Goal: Task Accomplishment & Management: Manage account settings

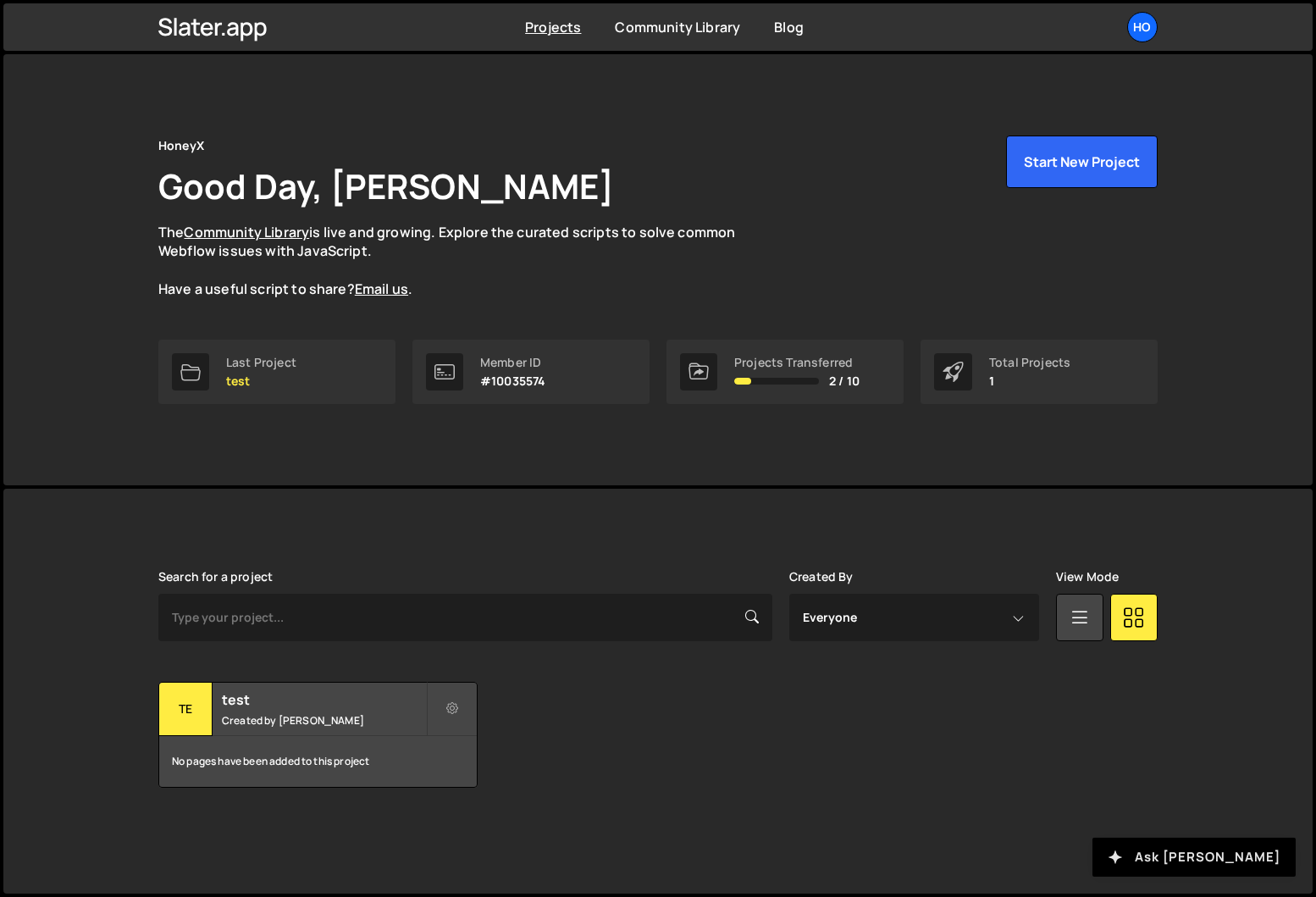
click at [1203, 873] on button "Ask [PERSON_NAME]" at bounding box center [1194, 857] width 203 height 39
click at [447, 699] on button at bounding box center [453, 709] width 51 height 55
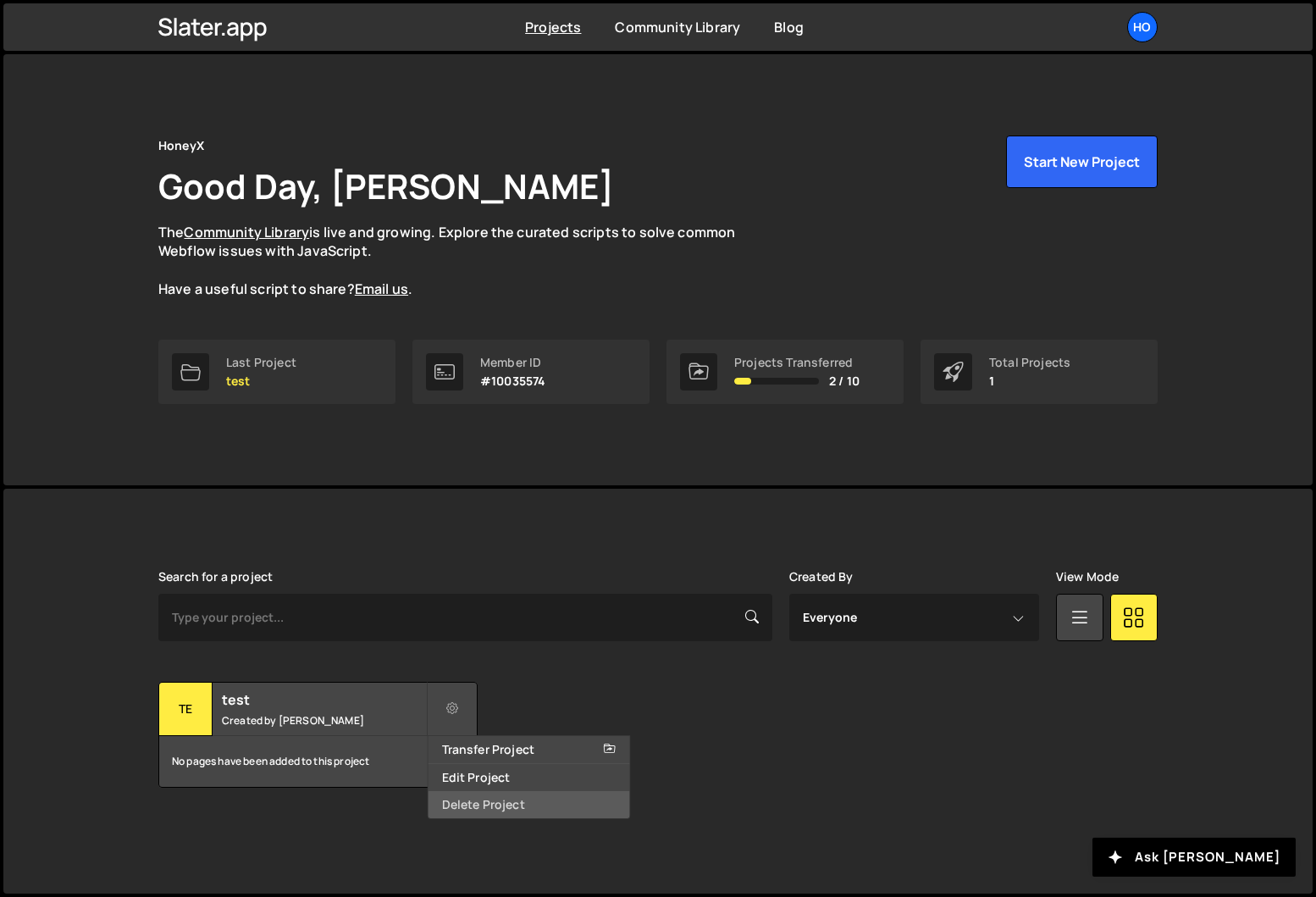
click at [513, 805] on link "Delete Project" at bounding box center [528, 805] width 201 height 27
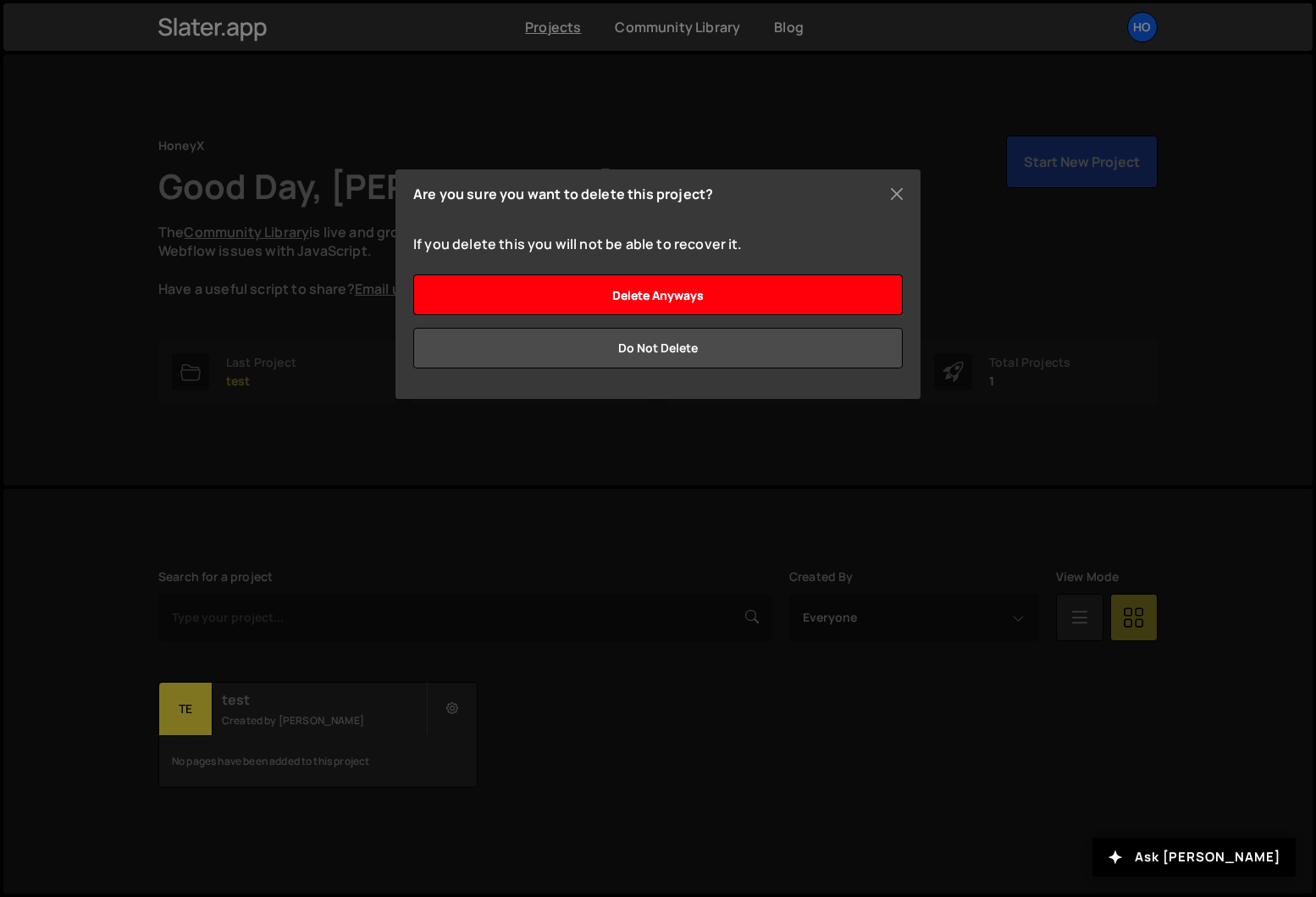
click at [611, 310] on input "Delete anyways" at bounding box center [658, 295] width 490 height 40
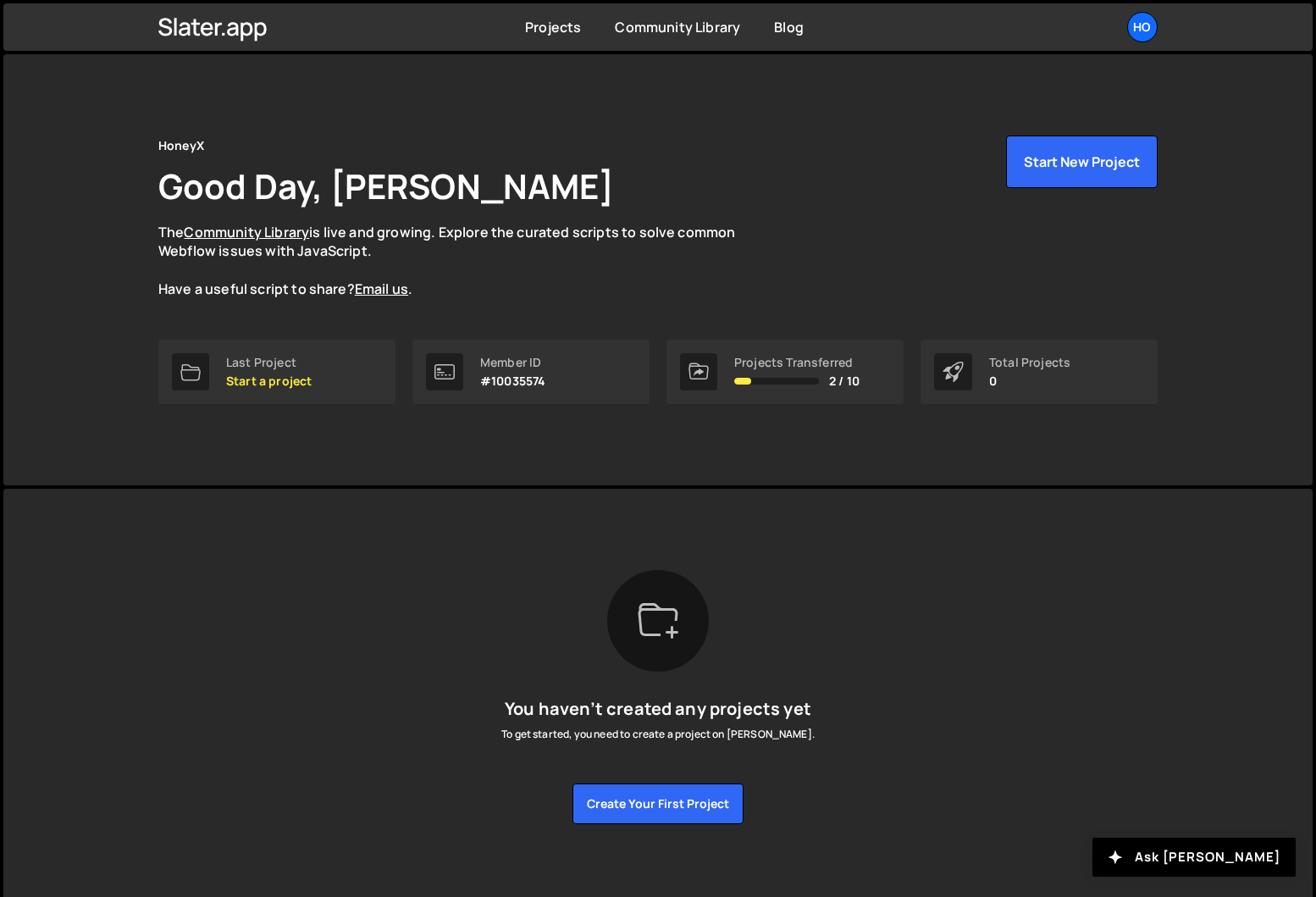
click at [555, 38] on div "Projects Community Library Blog Ho Your current team is HoneyX Projects Your Te…" at bounding box center [658, 27] width 1050 height 47
click at [1145, 34] on div "Ho" at bounding box center [1142, 26] width 31 height 31
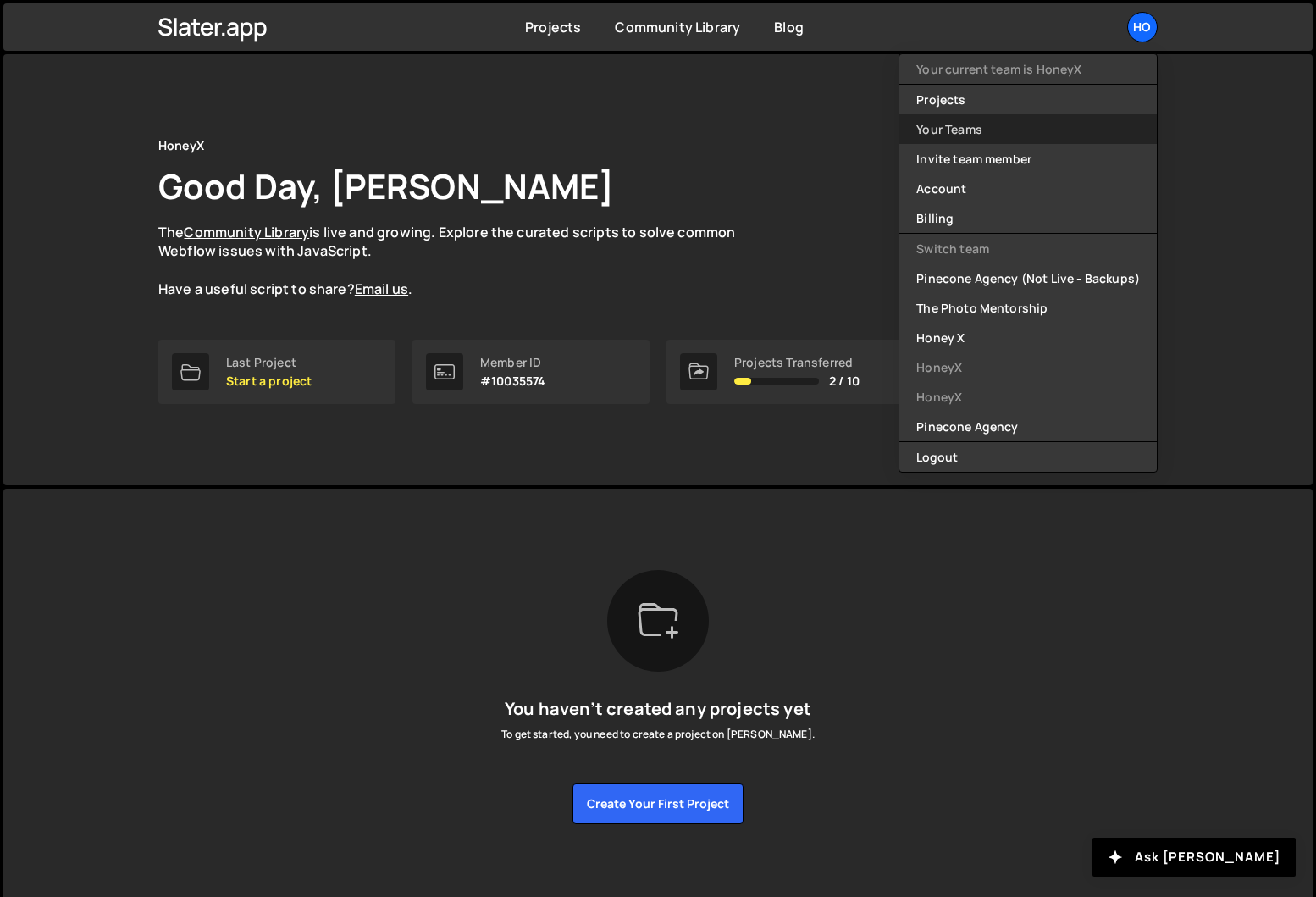
click at [1016, 136] on link "Your Teams" at bounding box center [1028, 129] width 258 height 30
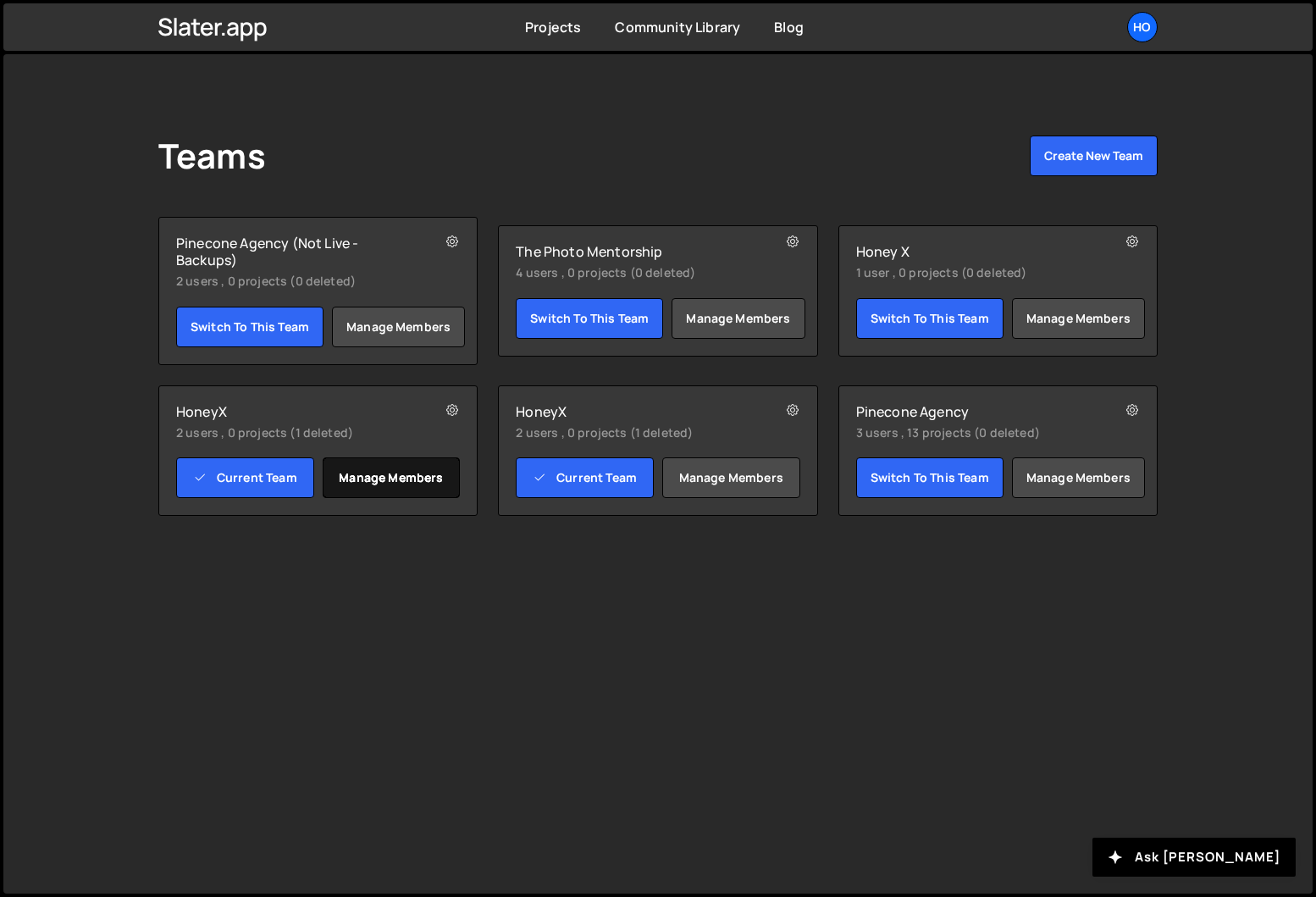
click at [394, 492] on link "Manage members" at bounding box center [391, 478] width 138 height 40
click at [635, 451] on div "HoneyX 2 users , 0 projects (1 deleted) Current Team Manage members" at bounding box center [657, 450] width 319 height 131
click at [596, 402] on div "HoneyX 2 users , 0 projects (1 deleted) Current Team Manage members" at bounding box center [657, 450] width 319 height 131
click at [542, 413] on h2 "HoneyX" at bounding box center [632, 412] width 233 height 17
click at [207, 413] on h2 "HoneyX" at bounding box center [292, 412] width 233 height 17
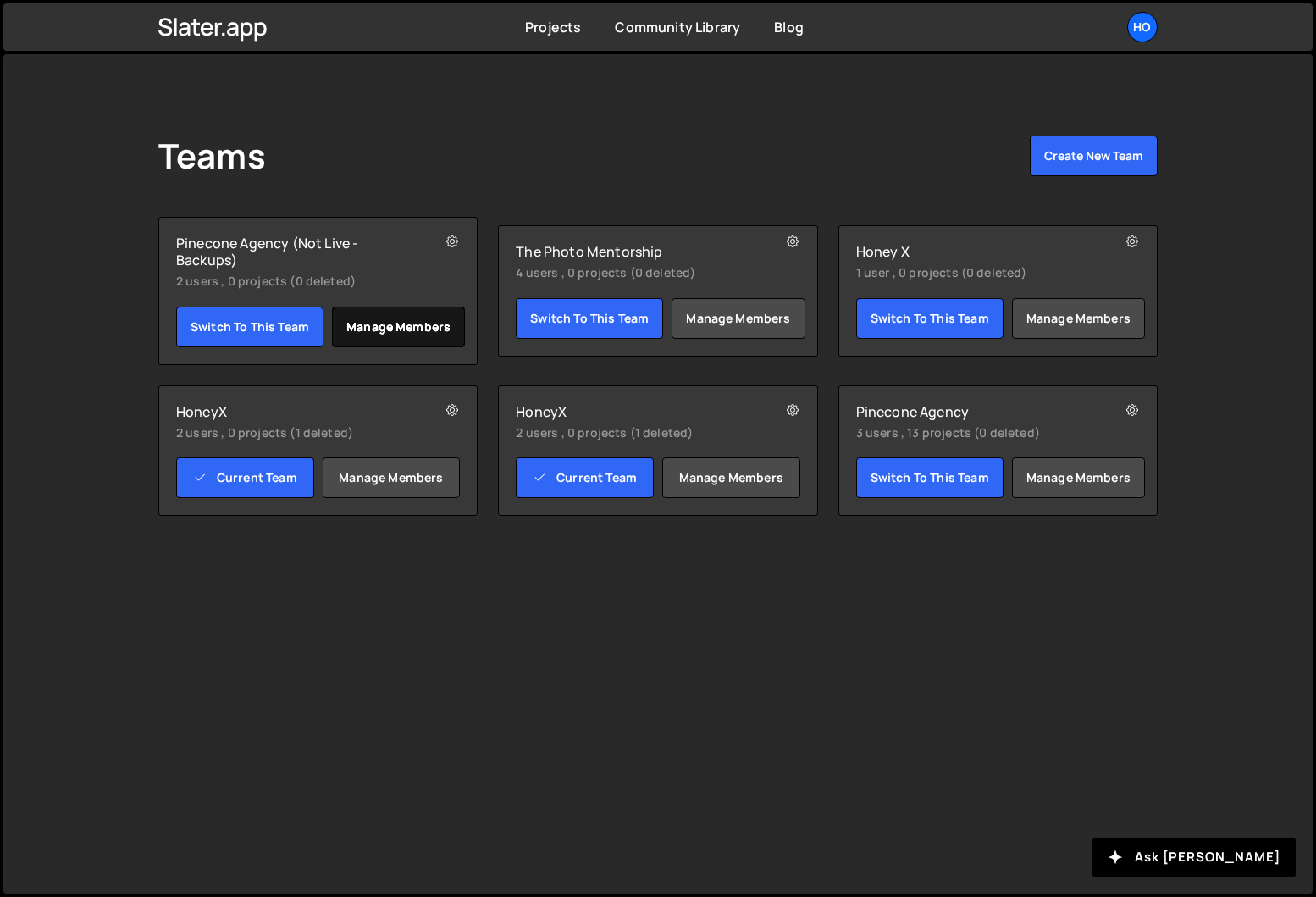
click at [379, 327] on link "Manage members" at bounding box center [398, 327] width 133 height 40
click at [1067, 322] on link "Manage members" at bounding box center [1078, 318] width 133 height 40
click at [956, 321] on link "Switch to this team" at bounding box center [930, 318] width 148 height 40
click at [1136, 250] on icon at bounding box center [1131, 242] width 11 height 17
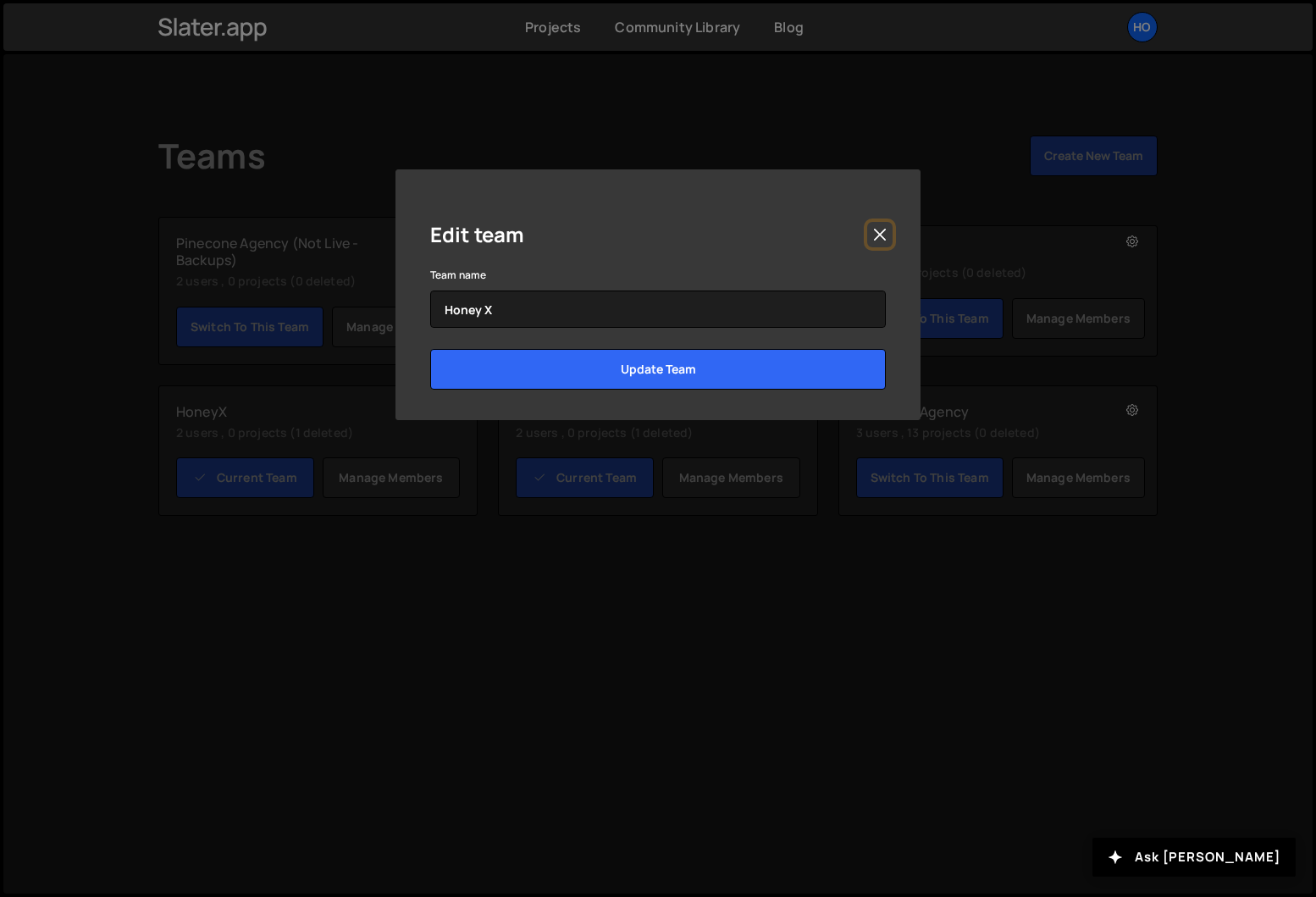
click at [870, 233] on button "Close" at bounding box center [879, 234] width 25 height 26
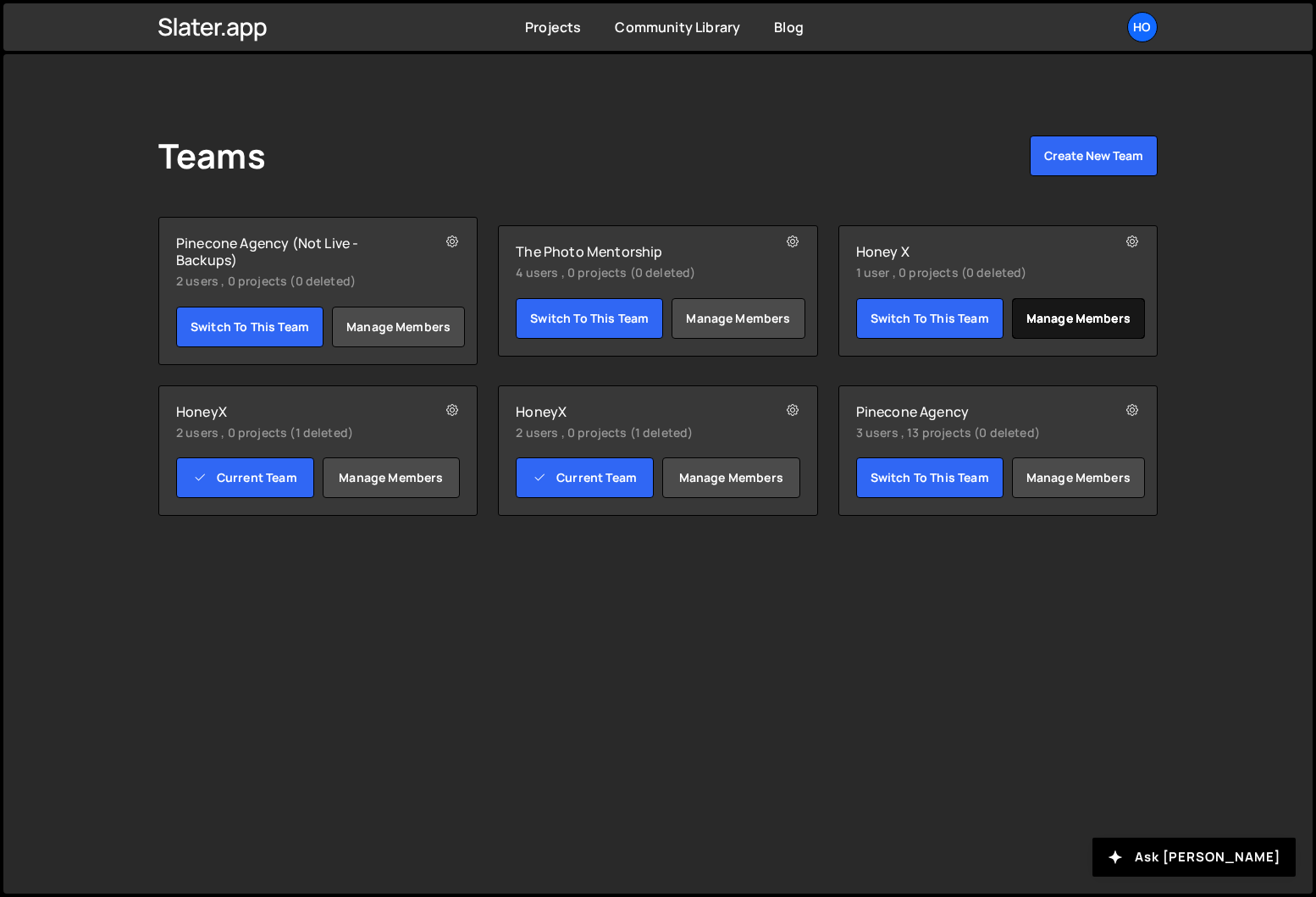
click at [1102, 325] on link "Manage members" at bounding box center [1078, 318] width 133 height 40
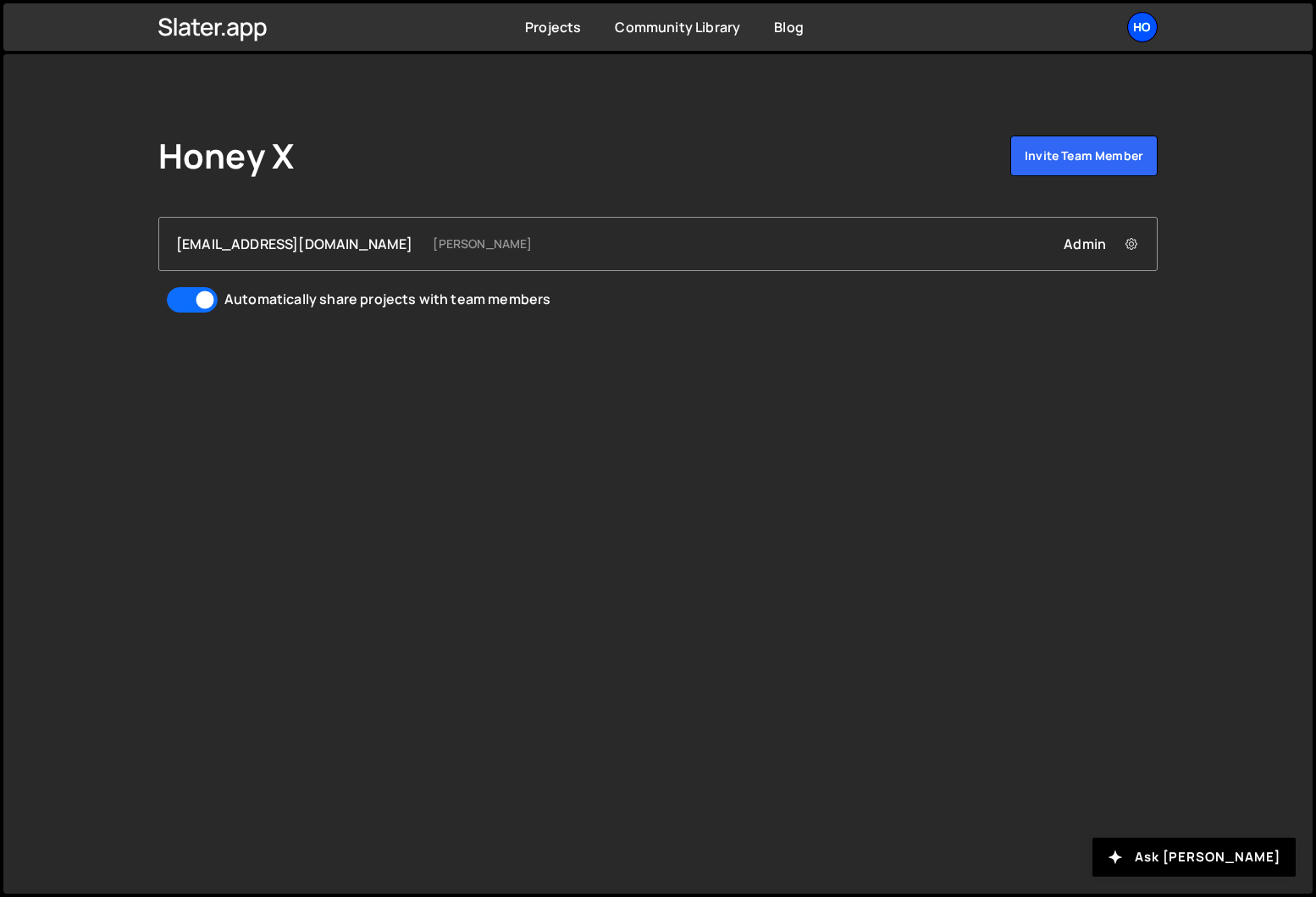
click at [1141, 38] on div "Ho" at bounding box center [1142, 26] width 31 height 31
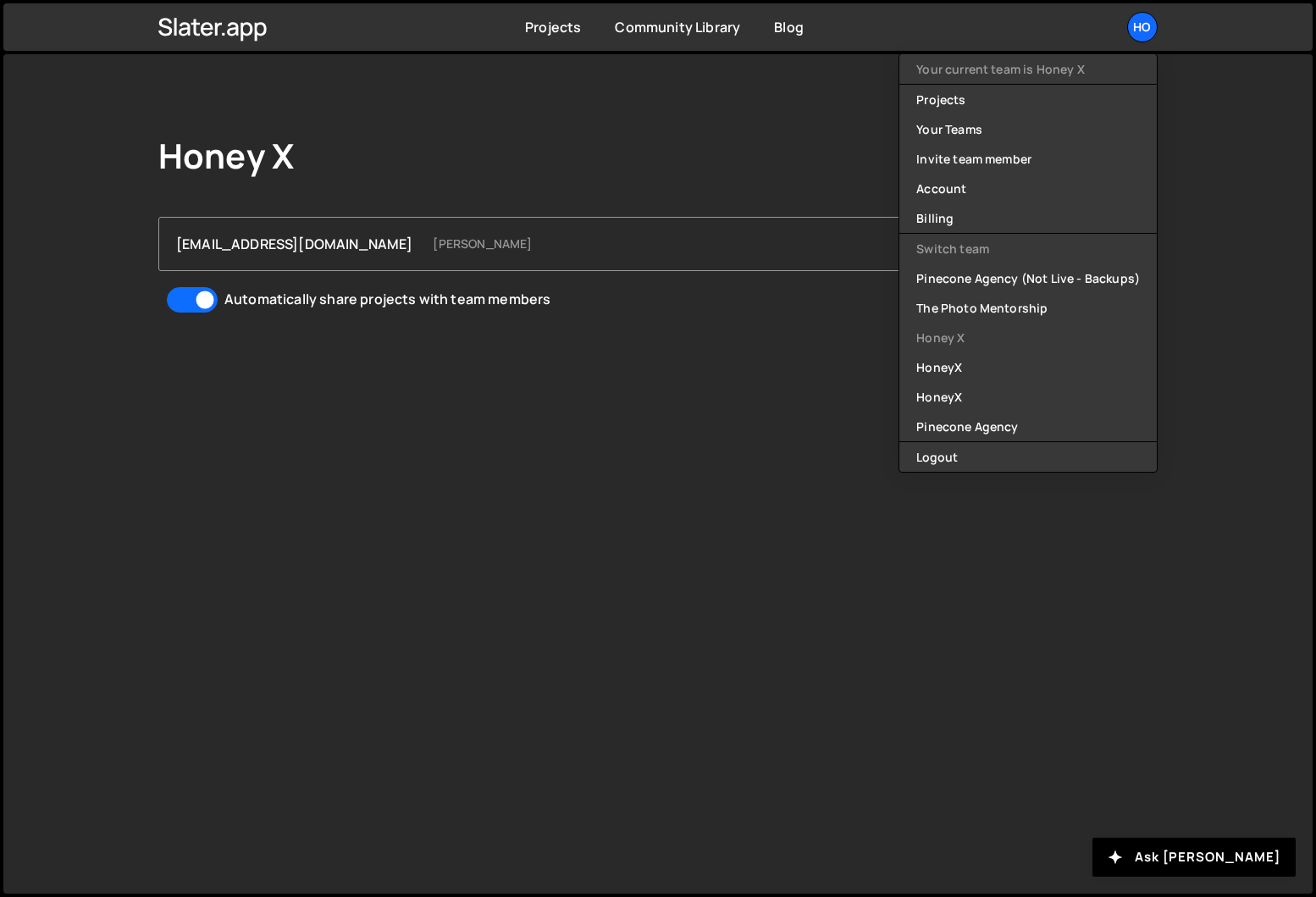
click at [802, 409] on div "Honey X Invite team member dev@pinecone.agency Richard Burles Admin Remove dev@…" at bounding box center [658, 474] width 1309 height 840
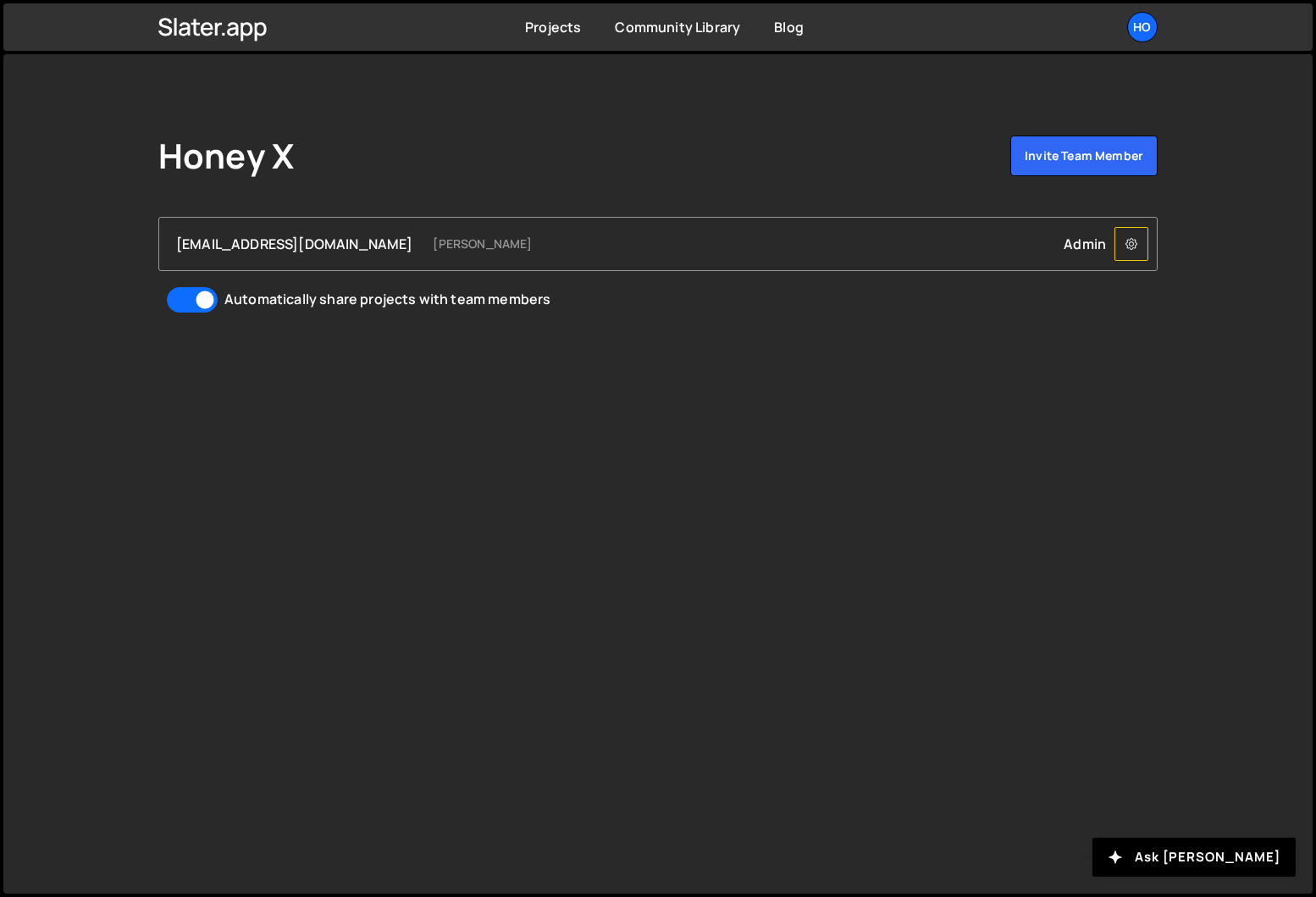
click at [1129, 252] on button at bounding box center [1131, 244] width 34 height 34
click at [1082, 245] on div "Admin Remove dev@pinecone.agency from Team" at bounding box center [1102, 244] width 76 height 18
click at [1133, 252] on icon at bounding box center [1131, 244] width 11 height 17
click at [1046, 283] on link "Remove dev@pinecone.agency from Team" at bounding box center [975, 275] width 345 height 24
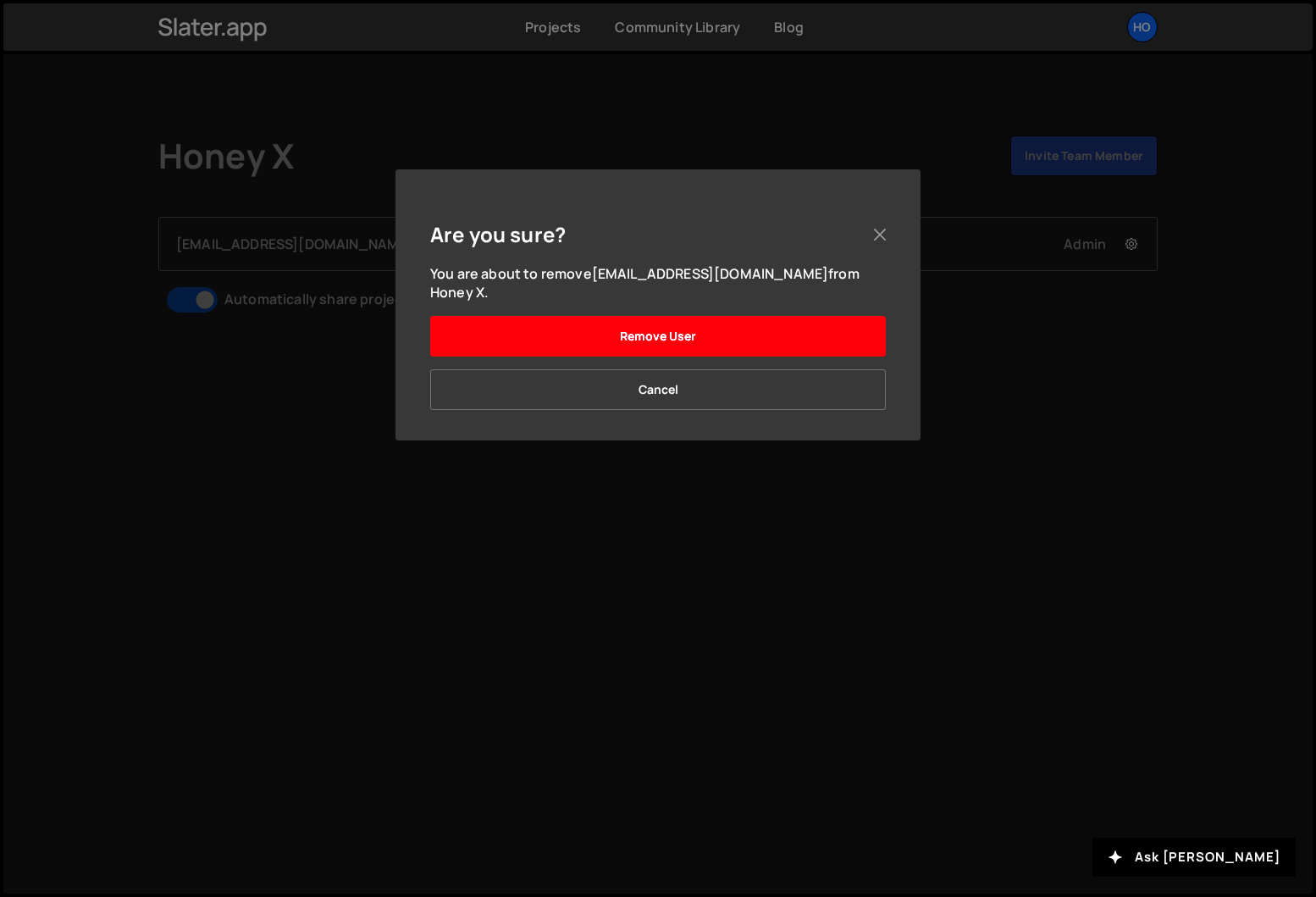
click at [807, 316] on button "Remove User" at bounding box center [658, 336] width 455 height 40
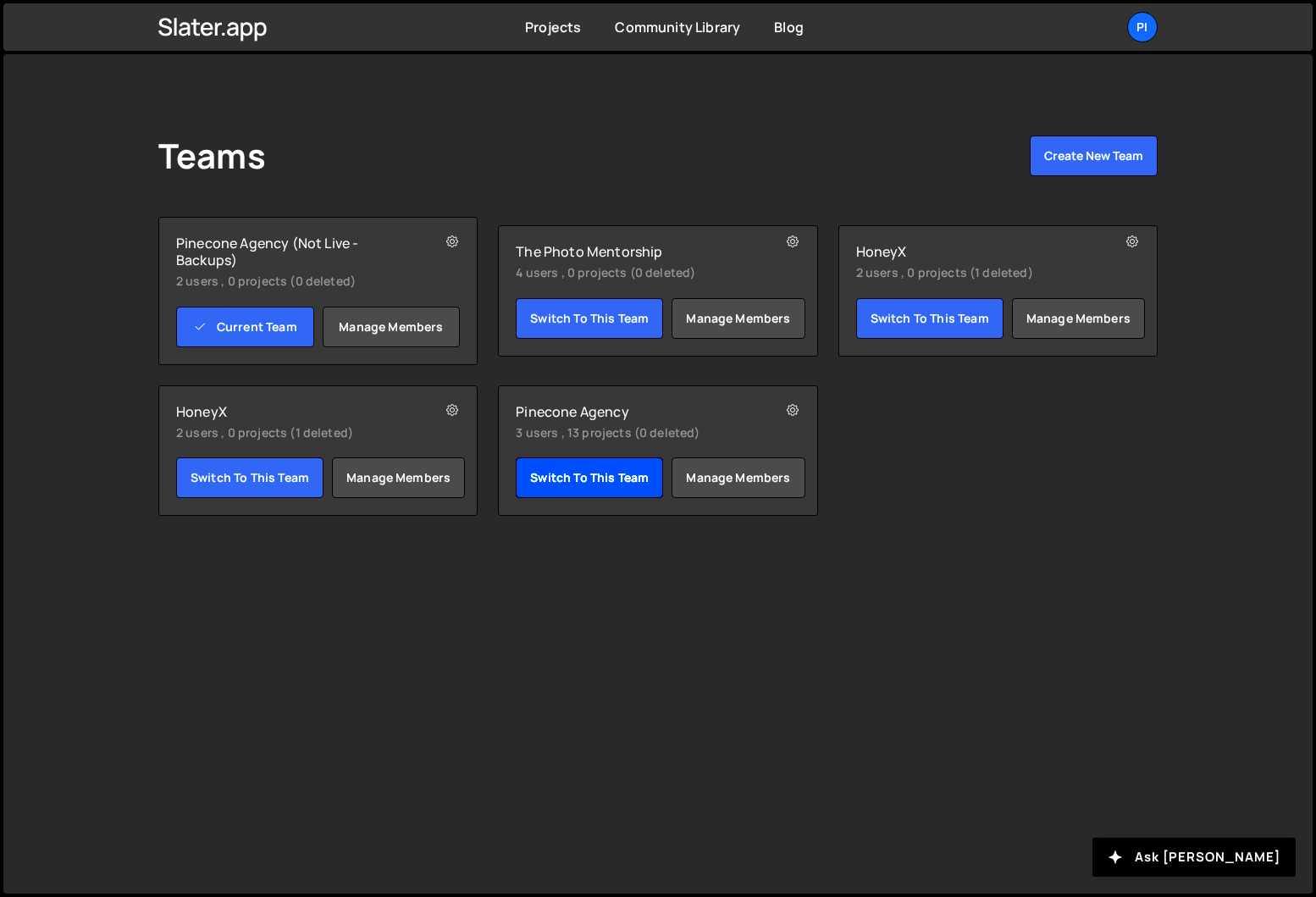
click at [579, 480] on link "Switch to this team" at bounding box center [590, 478] width 148 height 40
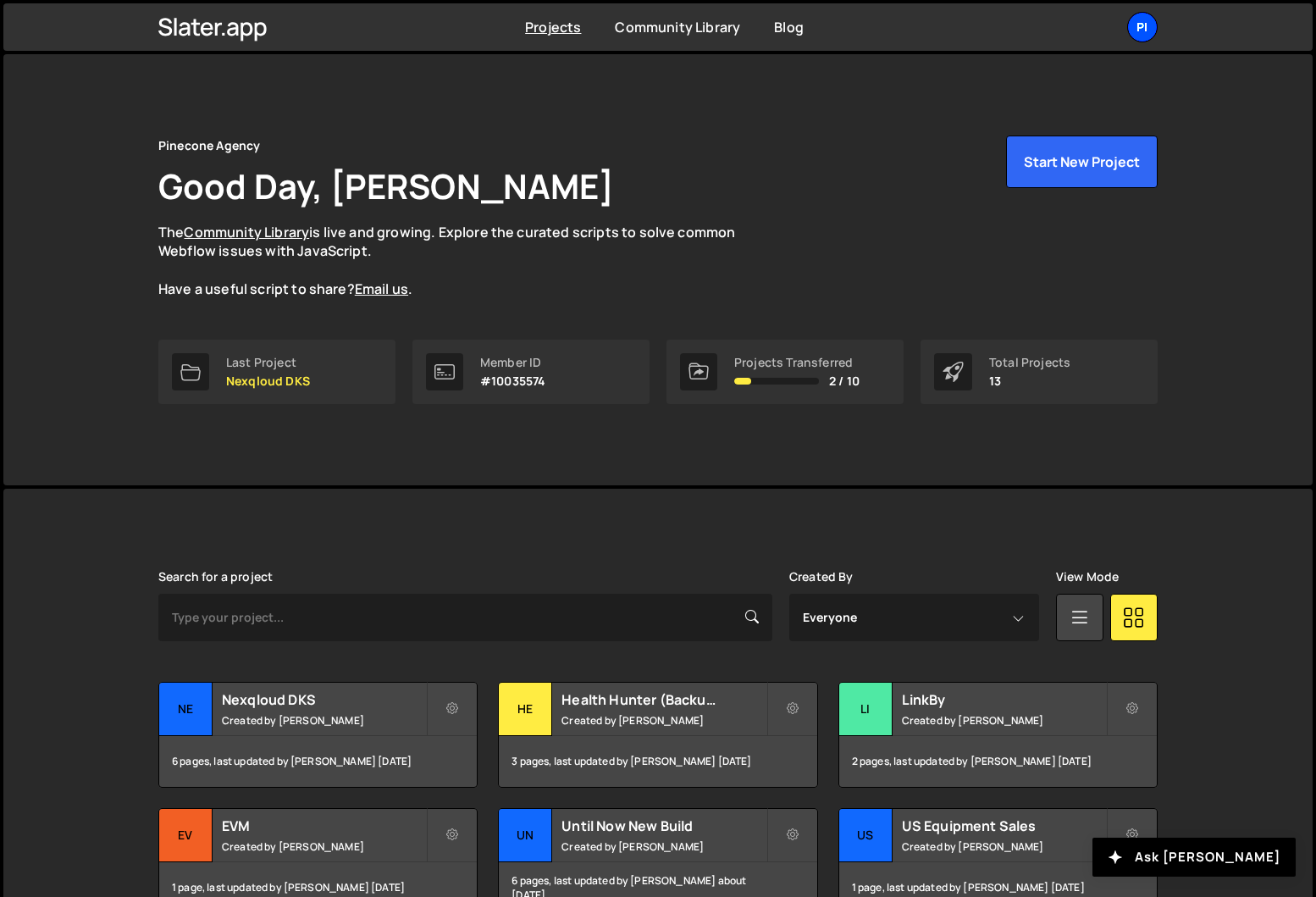
click at [1146, 36] on div "Pi" at bounding box center [1142, 26] width 31 height 31
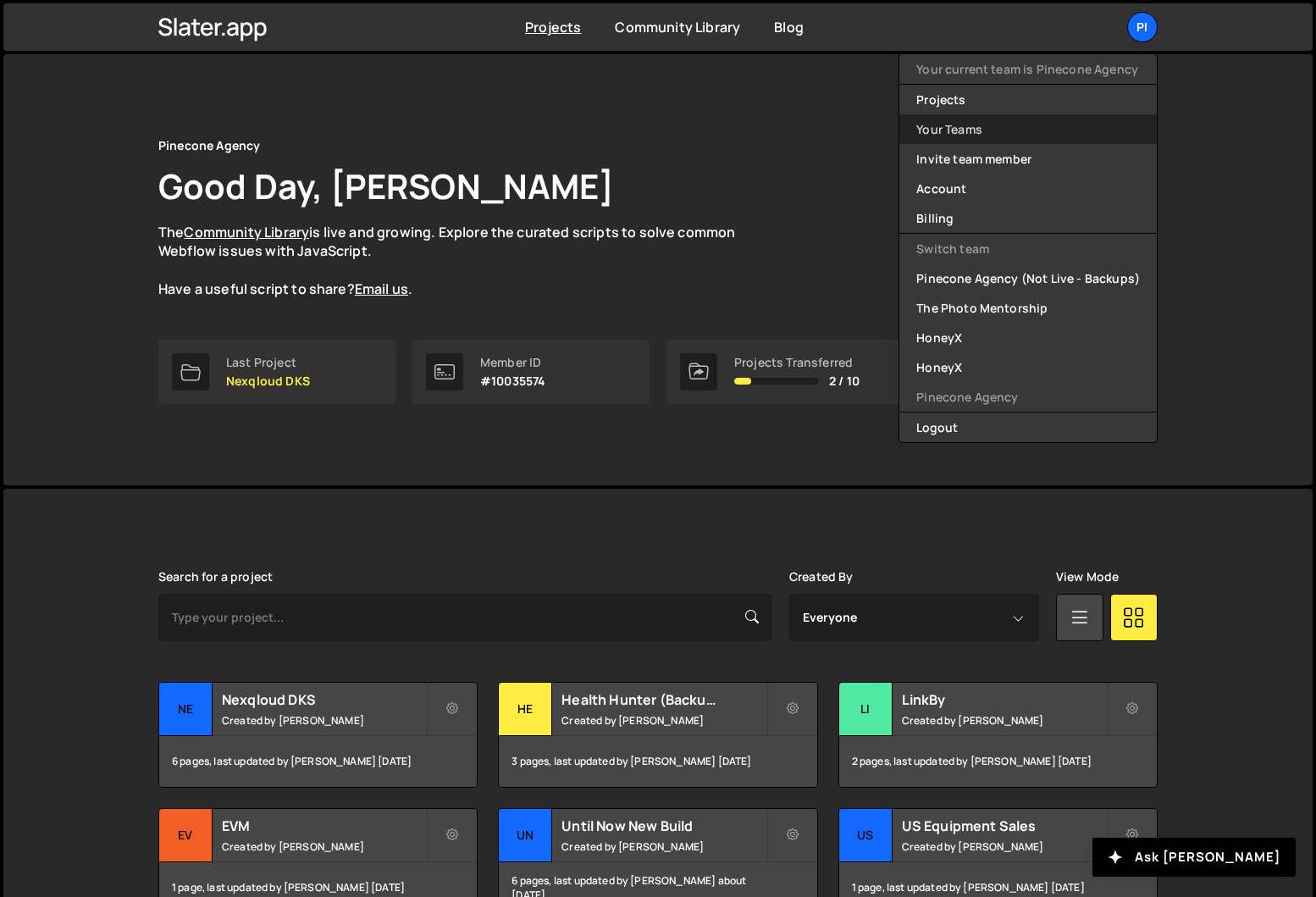
click at [961, 135] on link "Your Teams" at bounding box center [1028, 129] width 258 height 30
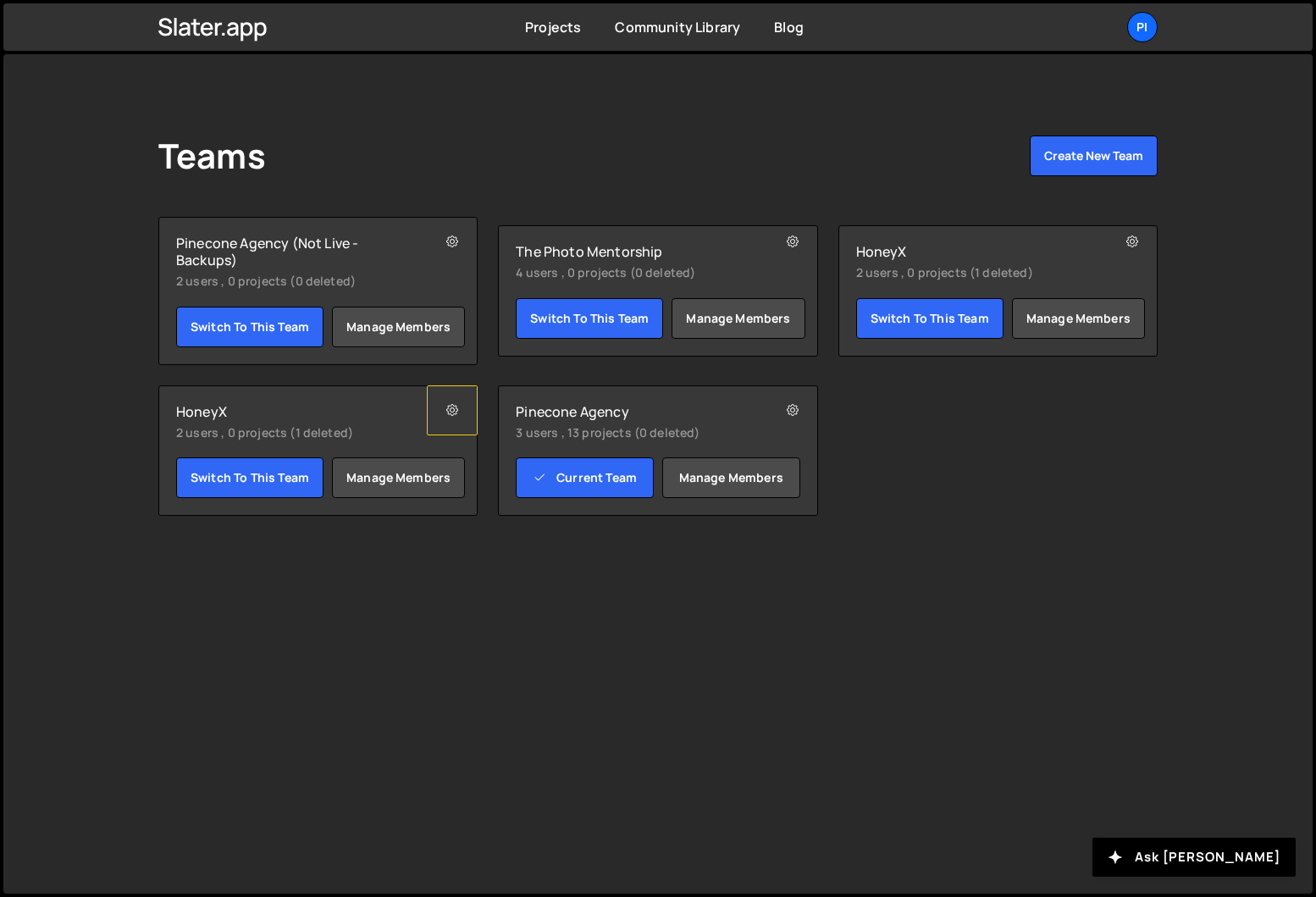
click at [448, 421] on button at bounding box center [453, 410] width 51 height 50
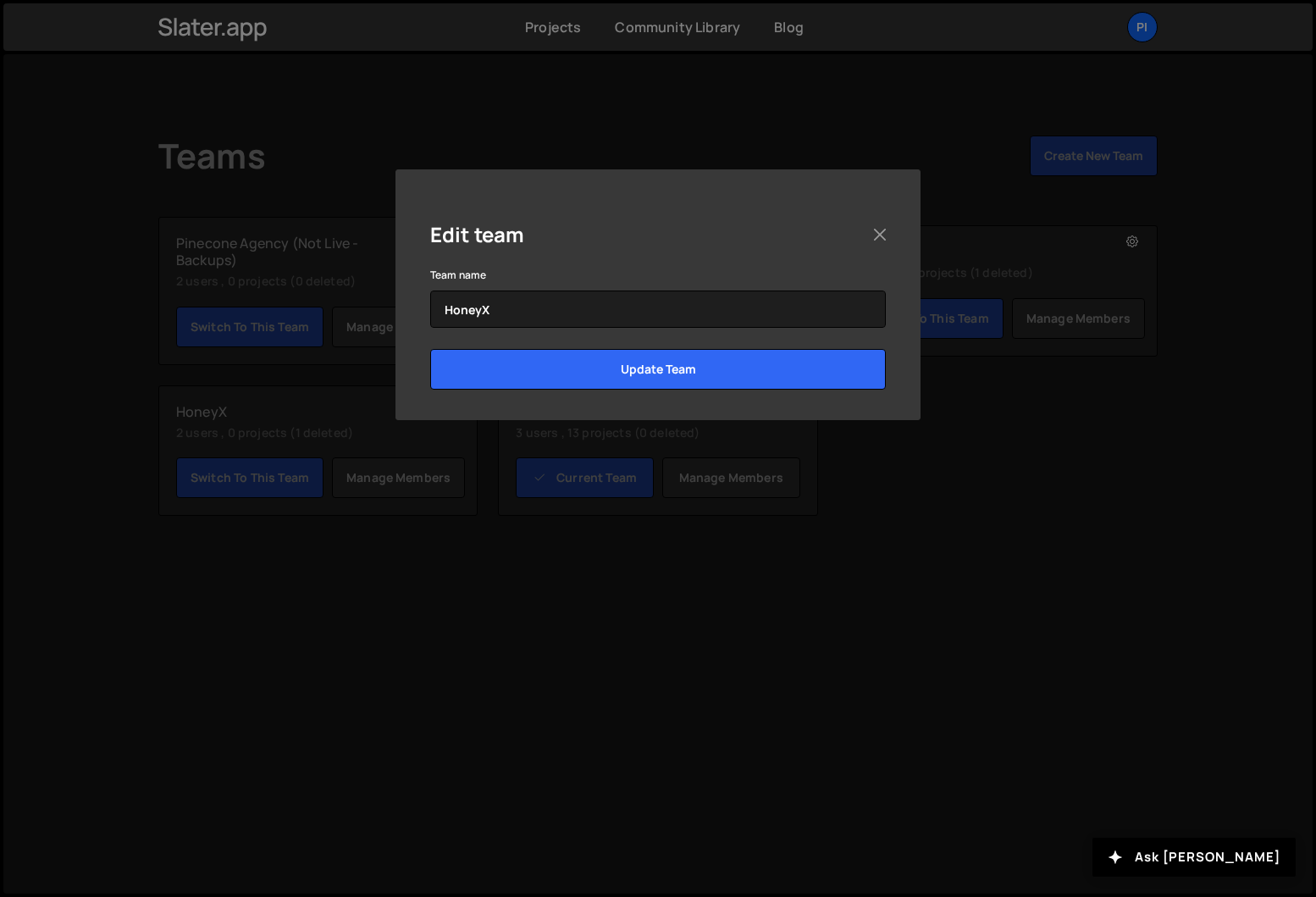
click at [323, 409] on div "Edit team Team name HoneyX Update Team" at bounding box center [658, 448] width 1316 height 897
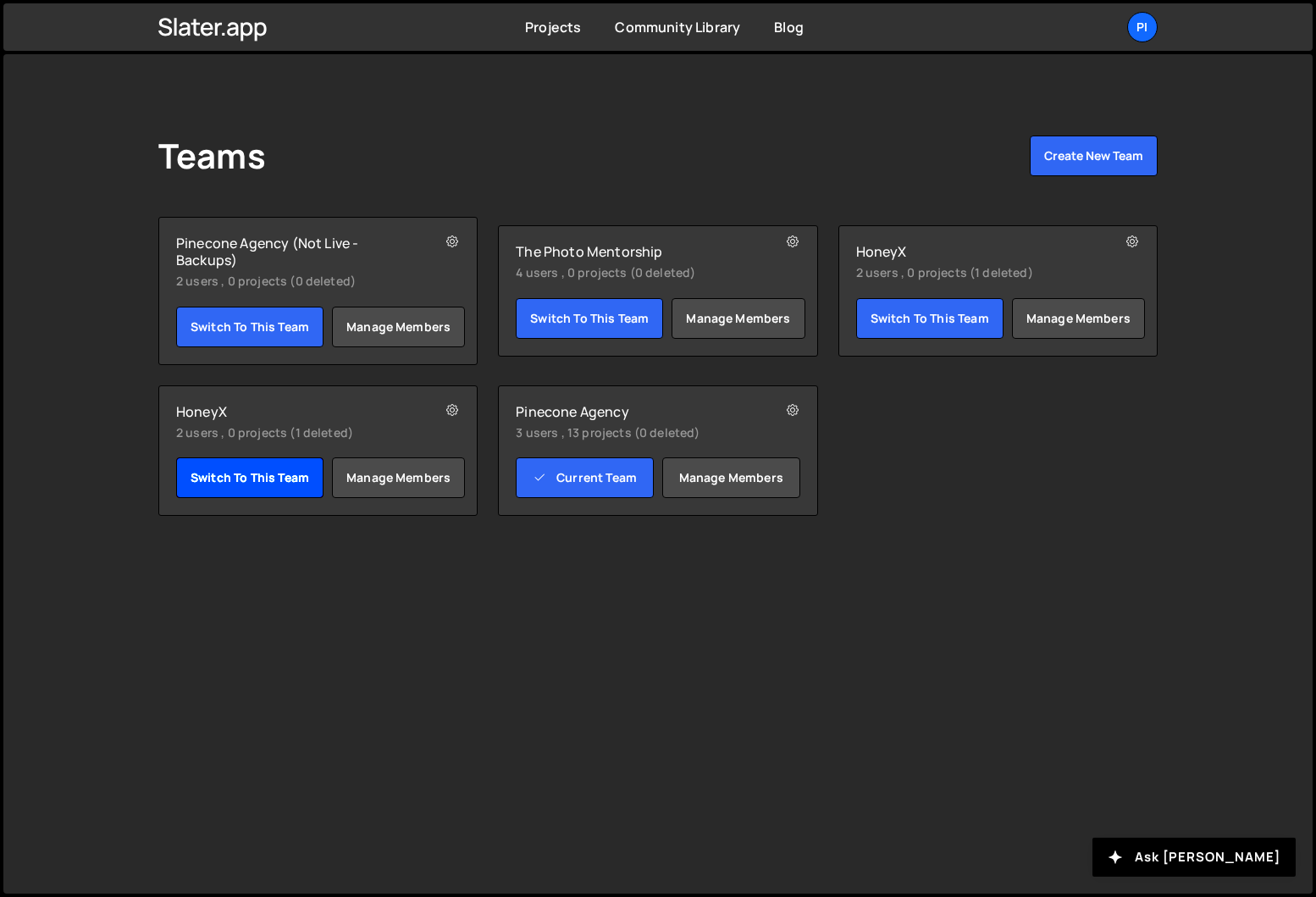
click at [282, 496] on link "Switch to this team" at bounding box center [250, 478] width 148 height 40
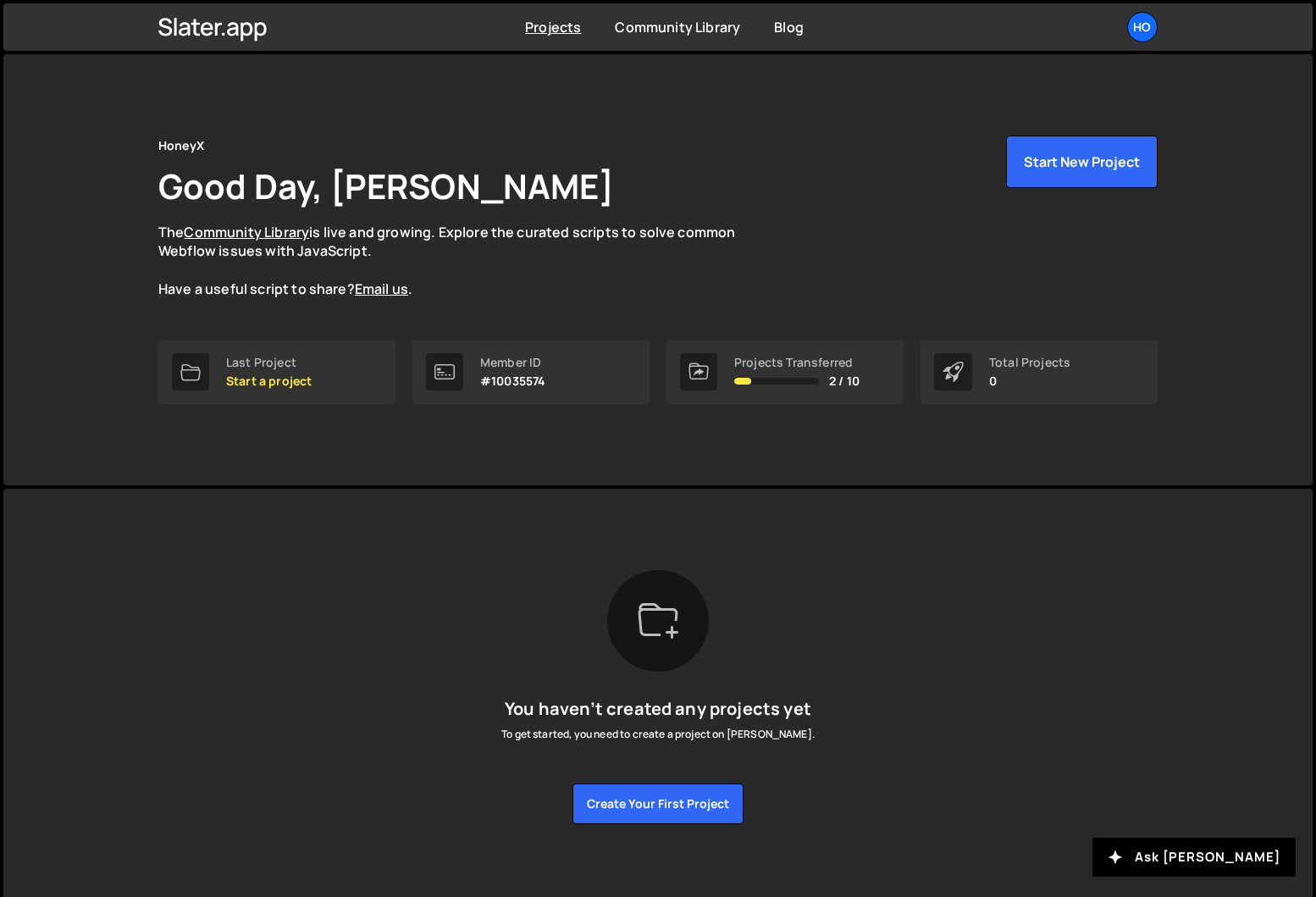
click at [1175, 18] on div "Projects [GEOGRAPHIC_DATA] Blog Ho Your current team is HoneyX Projects Your Te…" at bounding box center [658, 27] width 1050 height 47
click at [1174, 18] on div "Projects [GEOGRAPHIC_DATA] Blog Ho Your current team is HoneyX Projects Your Te…" at bounding box center [658, 27] width 1050 height 47
click at [1140, 25] on div "Ho" at bounding box center [1142, 26] width 31 height 31
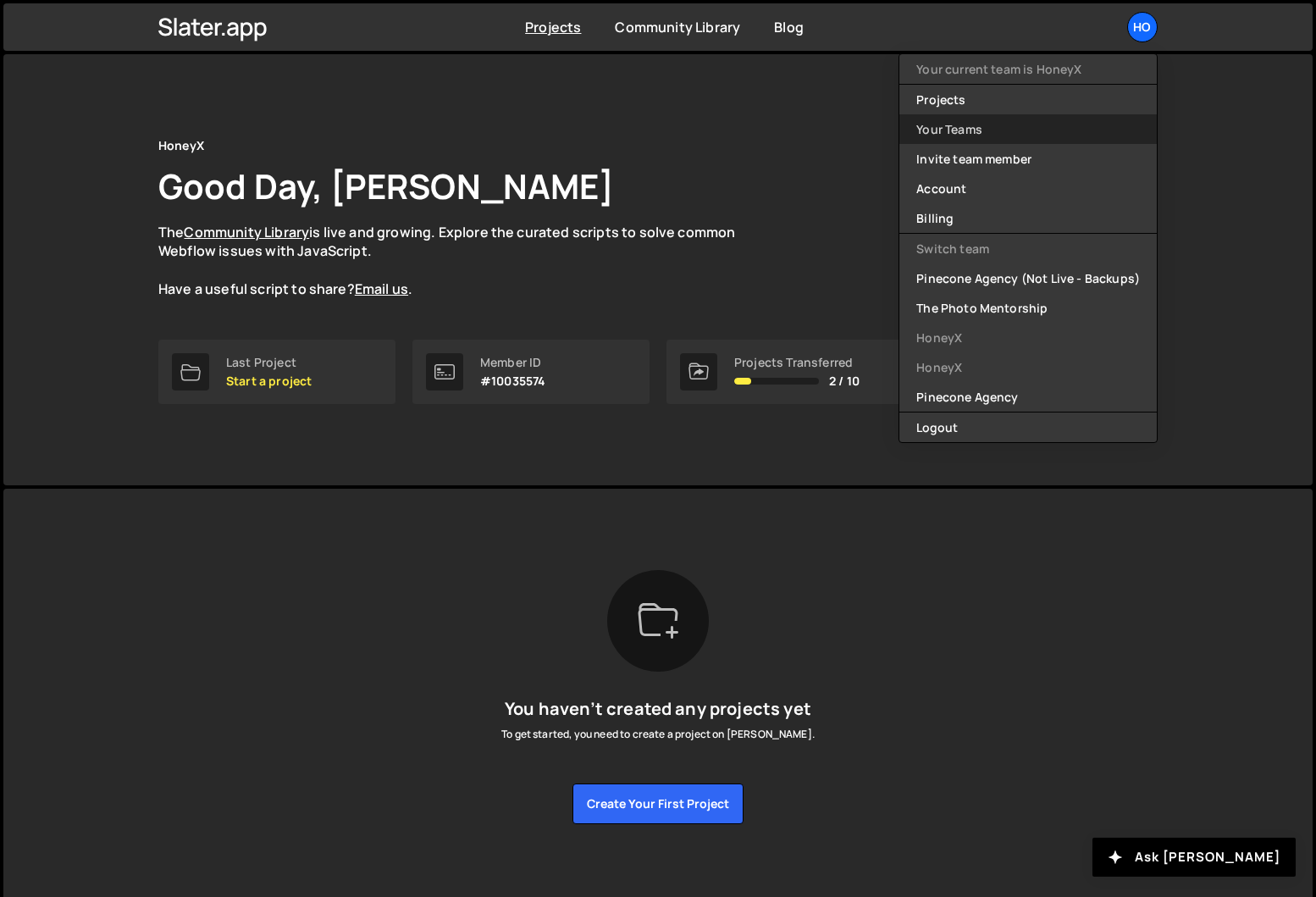
click at [987, 120] on link "Your Teams" at bounding box center [1028, 129] width 258 height 30
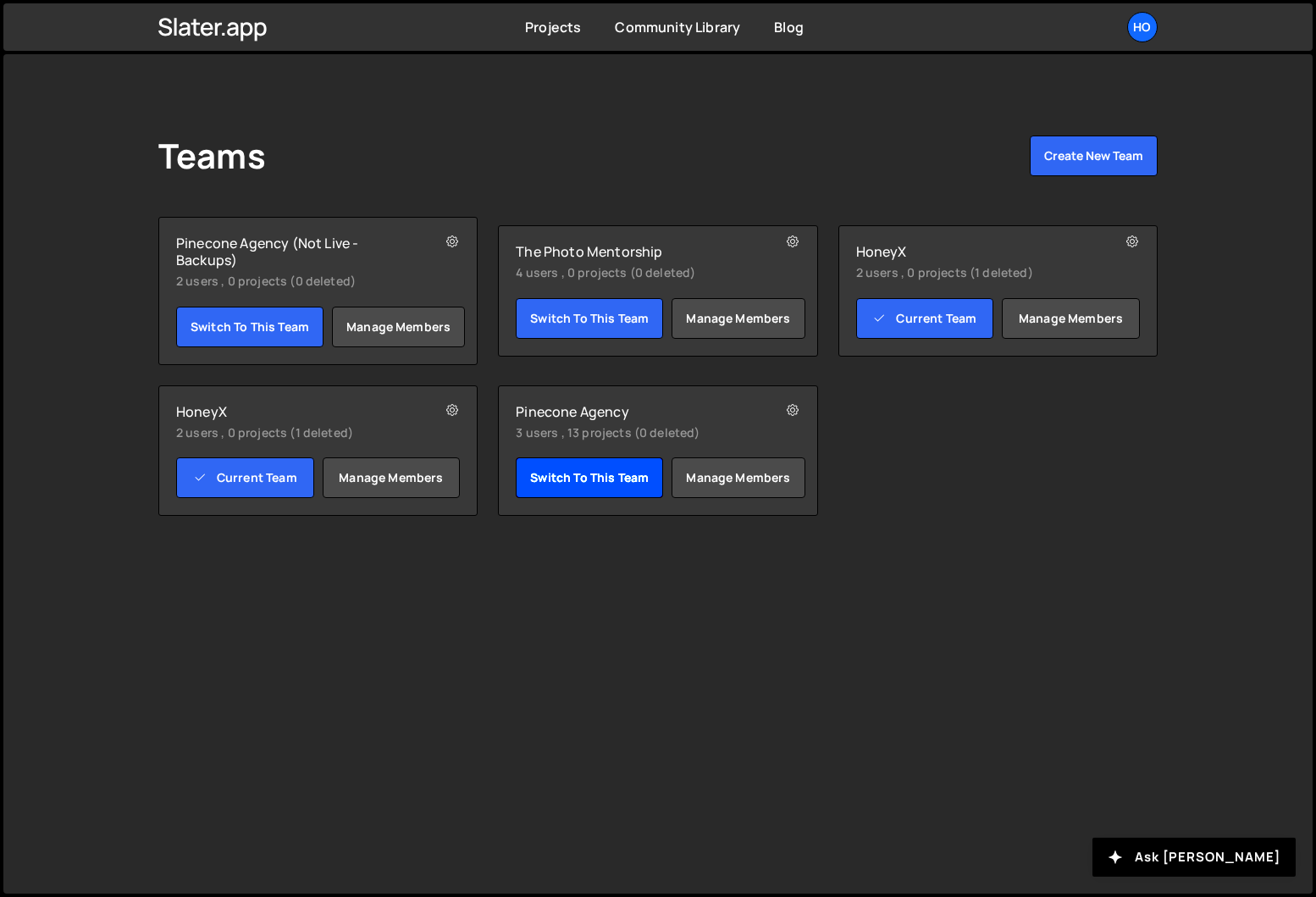
click at [567, 478] on link "Switch to this team" at bounding box center [590, 478] width 148 height 40
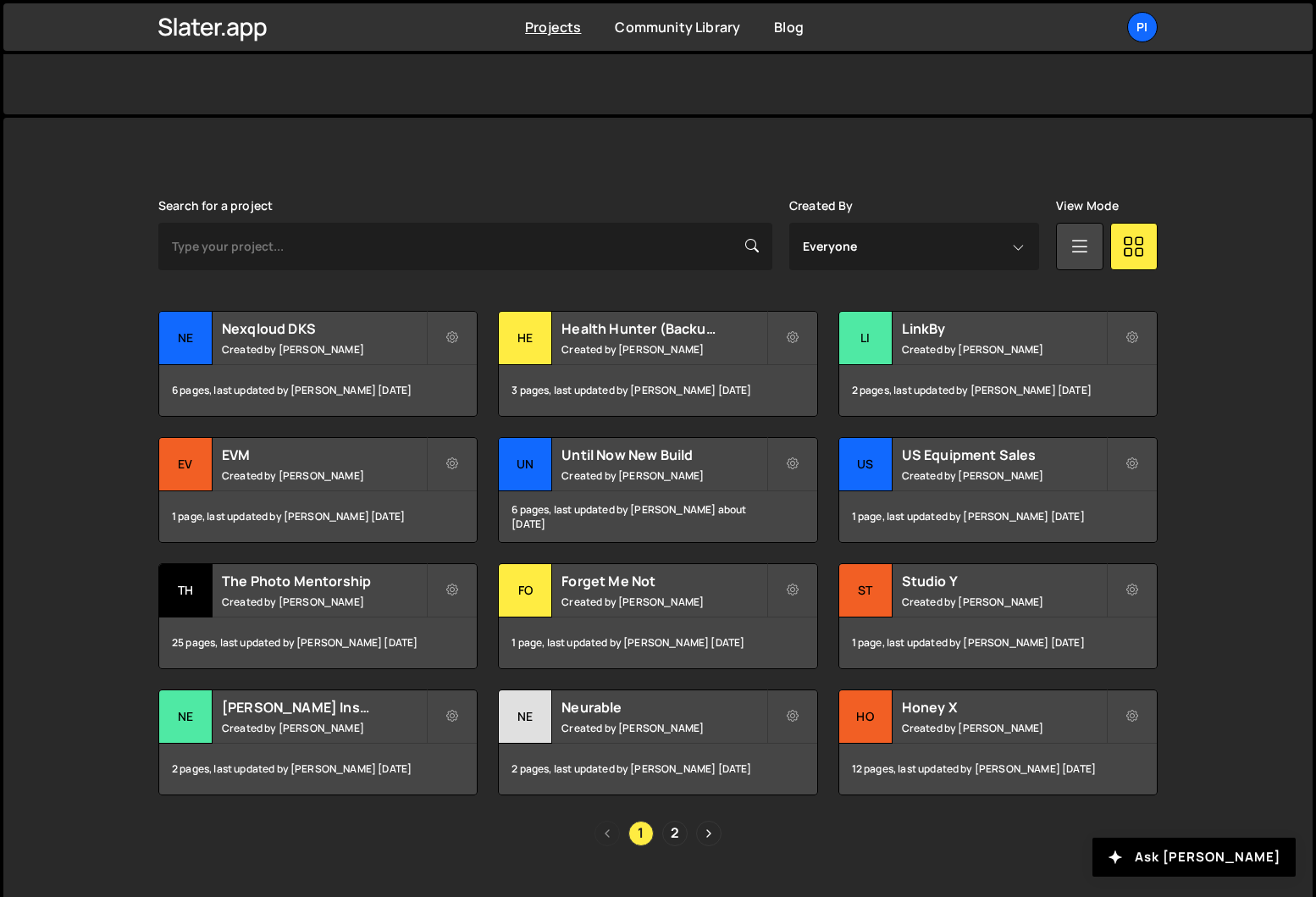
scroll to position [404, 0]
